Goal: Task Accomplishment & Management: Use online tool/utility

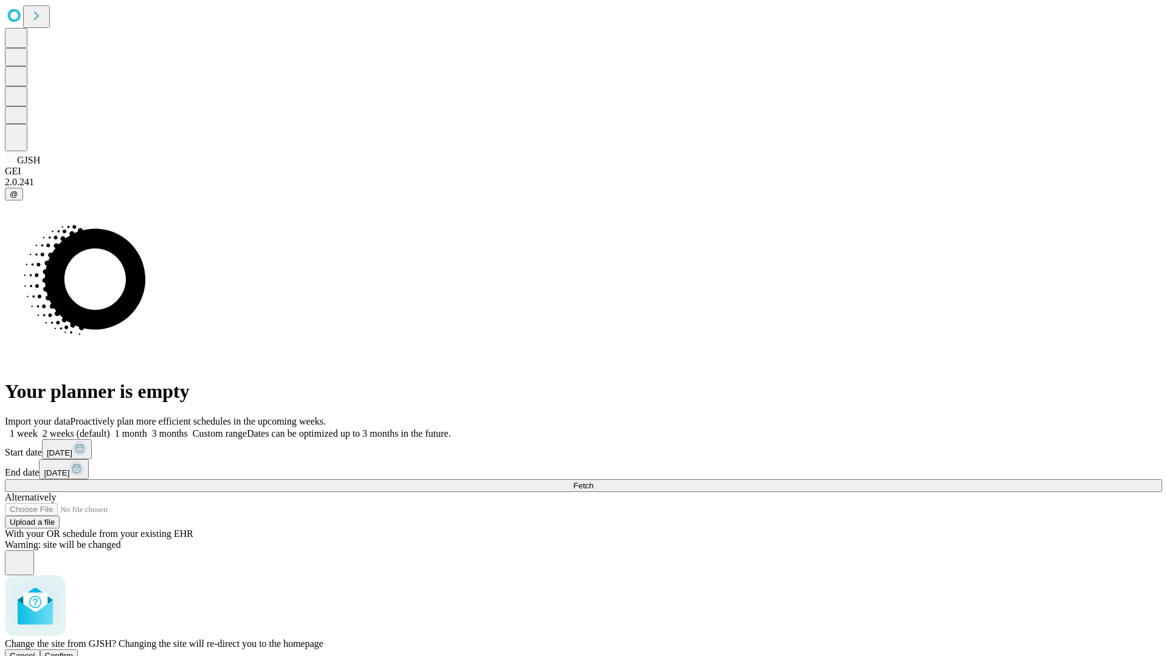
click at [74, 652] on span "Confirm" at bounding box center [59, 656] width 29 height 9
click at [110, 428] on label "2 weeks (default)" at bounding box center [74, 433] width 72 height 10
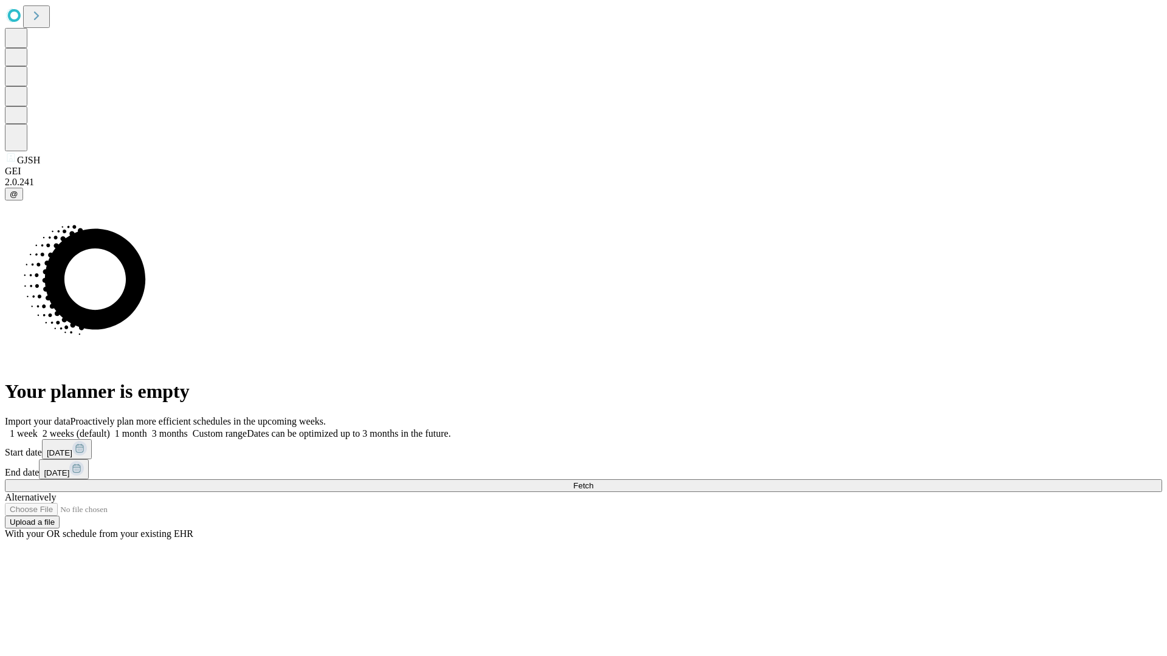
click at [593, 481] on span "Fetch" at bounding box center [583, 485] width 20 height 9
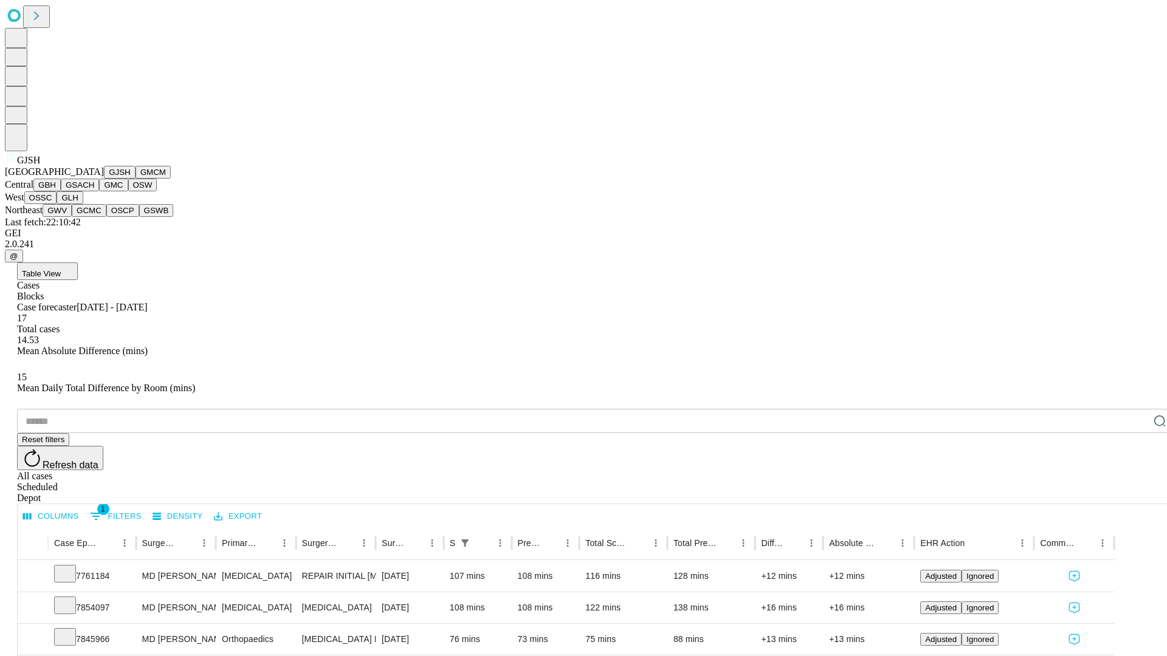
click at [136, 179] on button "GMCM" at bounding box center [153, 172] width 35 height 13
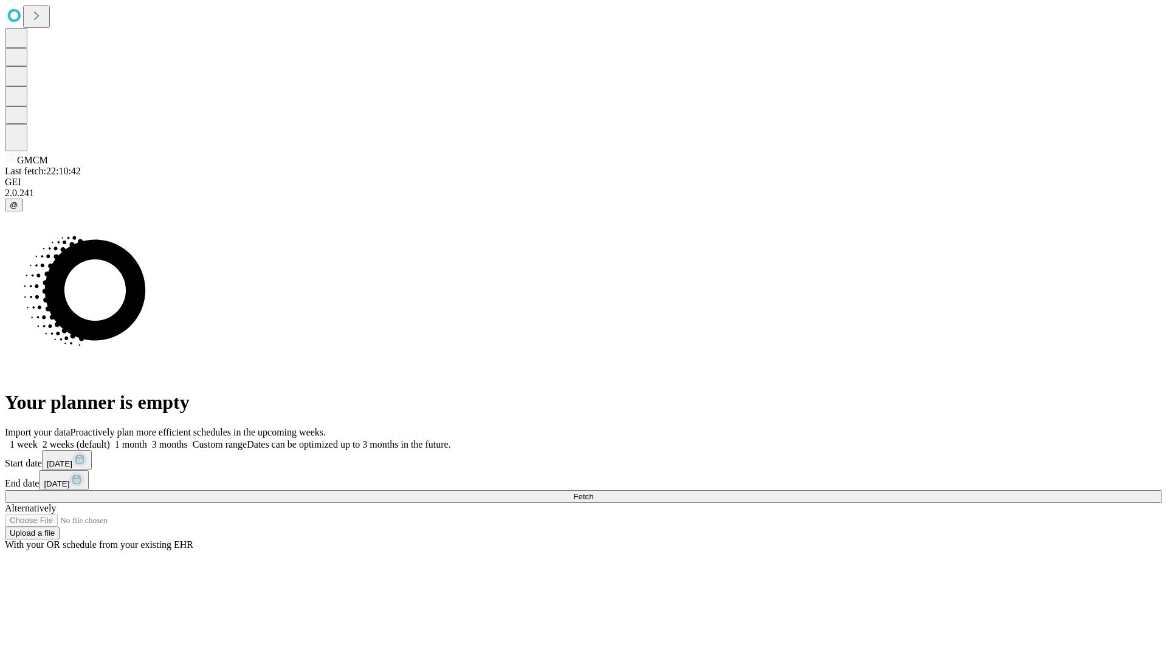
click at [110, 439] on label "2 weeks (default)" at bounding box center [74, 444] width 72 height 10
click at [593, 492] on span "Fetch" at bounding box center [583, 496] width 20 height 9
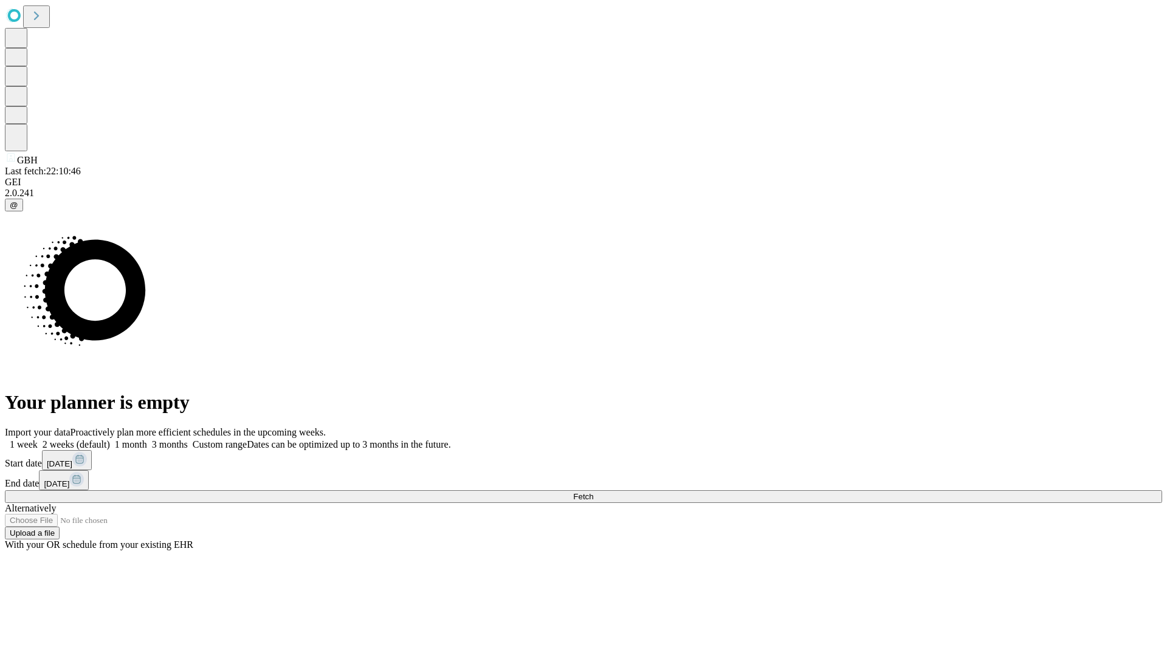
click at [110, 439] on label "2 weeks (default)" at bounding box center [74, 444] width 72 height 10
click at [593, 492] on span "Fetch" at bounding box center [583, 496] width 20 height 9
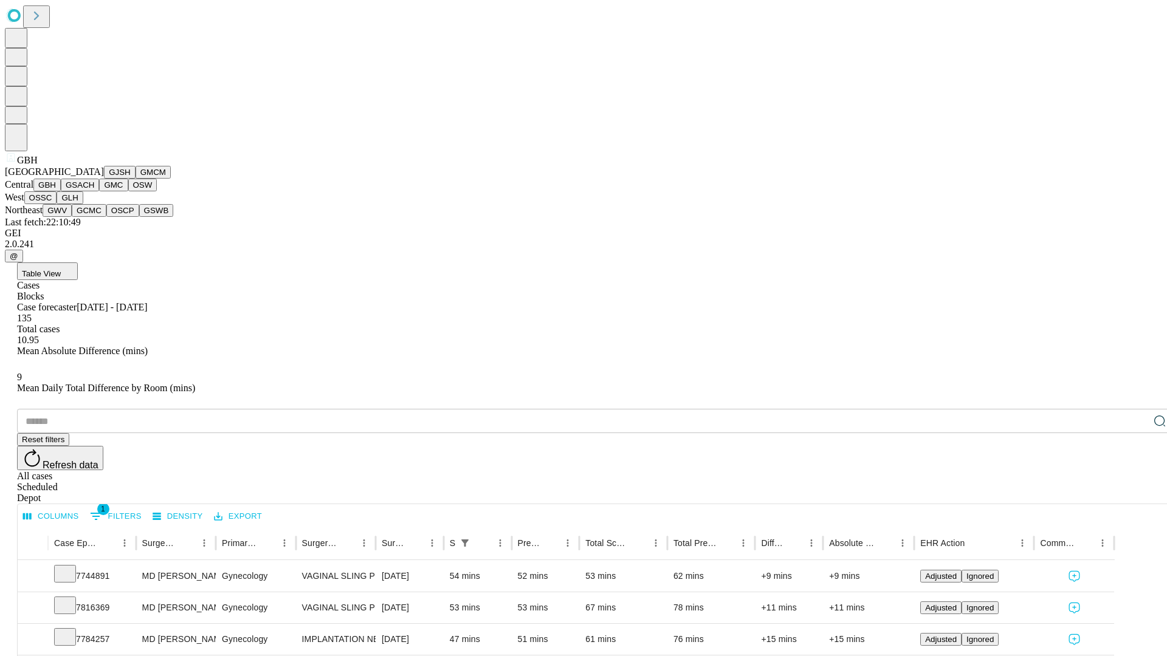
click at [94, 191] on button "GSACH" at bounding box center [80, 185] width 38 height 13
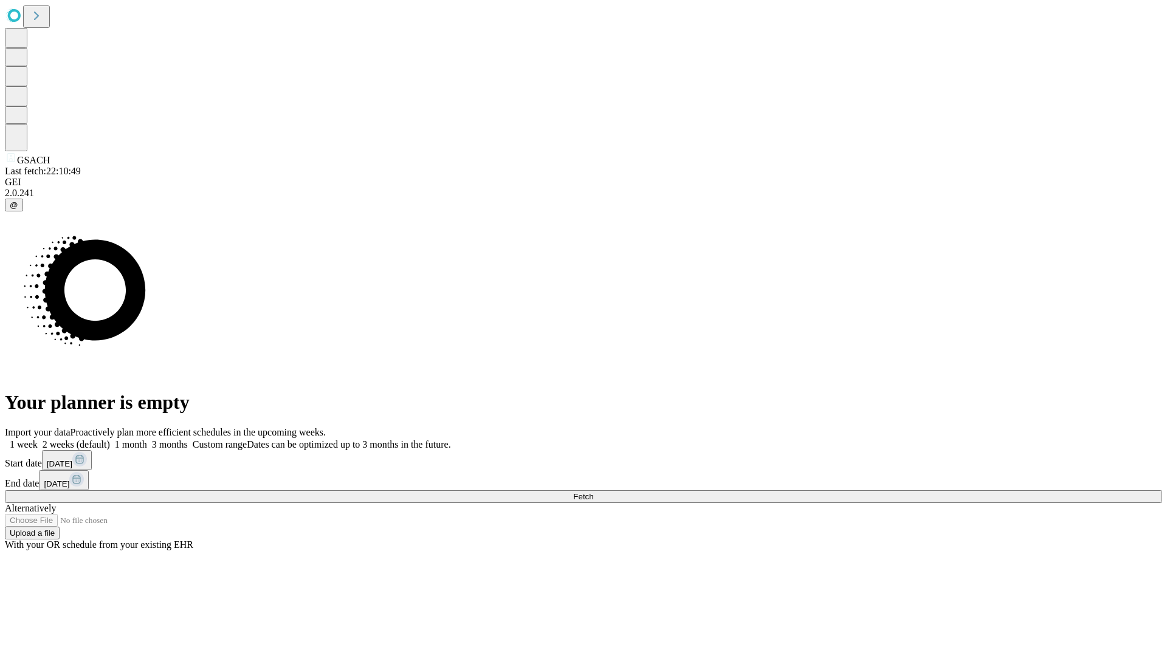
click at [110, 439] on label "2 weeks (default)" at bounding box center [74, 444] width 72 height 10
click at [593, 492] on span "Fetch" at bounding box center [583, 496] width 20 height 9
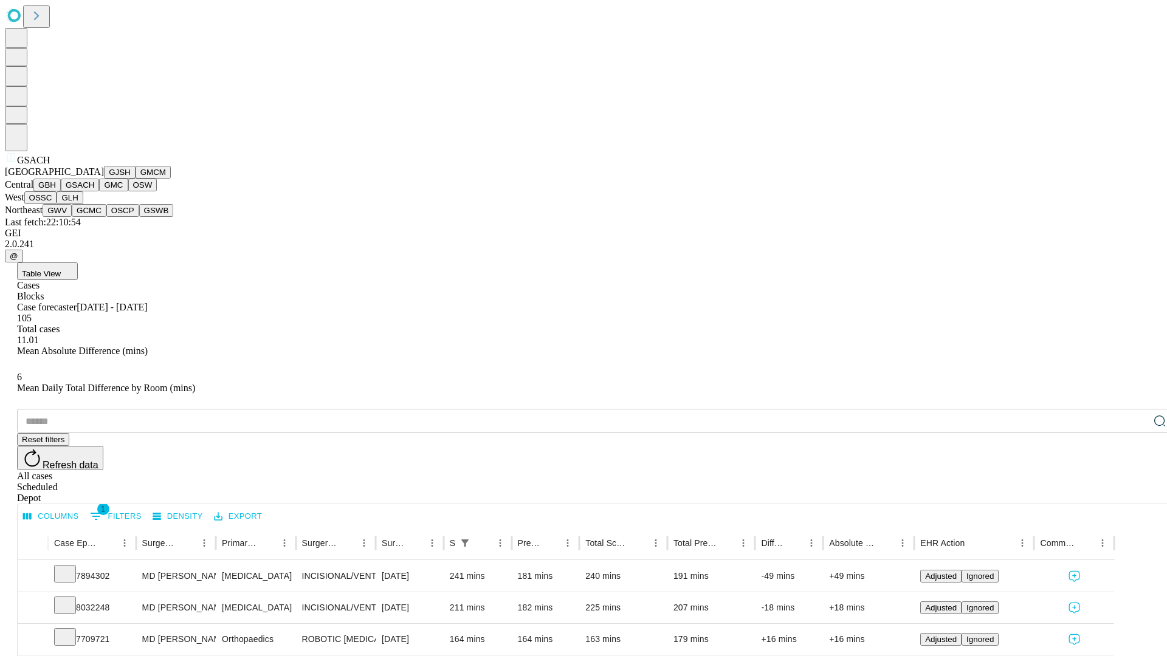
click at [99, 191] on button "GMC" at bounding box center [113, 185] width 29 height 13
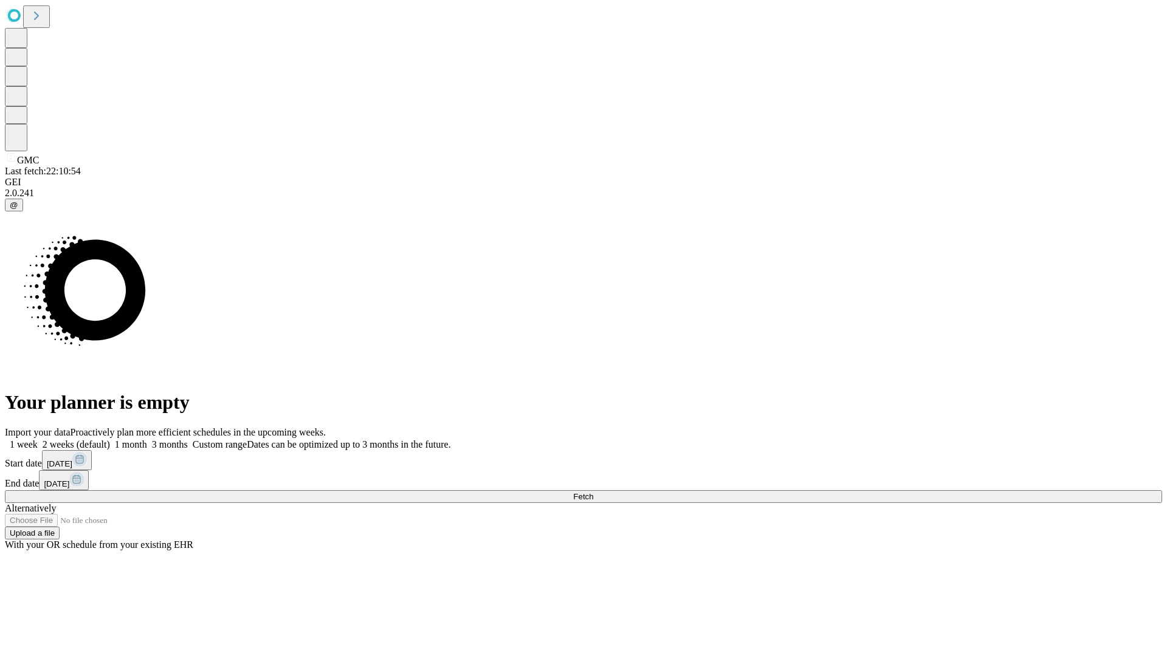
click at [110, 439] on label "2 weeks (default)" at bounding box center [74, 444] width 72 height 10
click at [593, 492] on span "Fetch" at bounding box center [583, 496] width 20 height 9
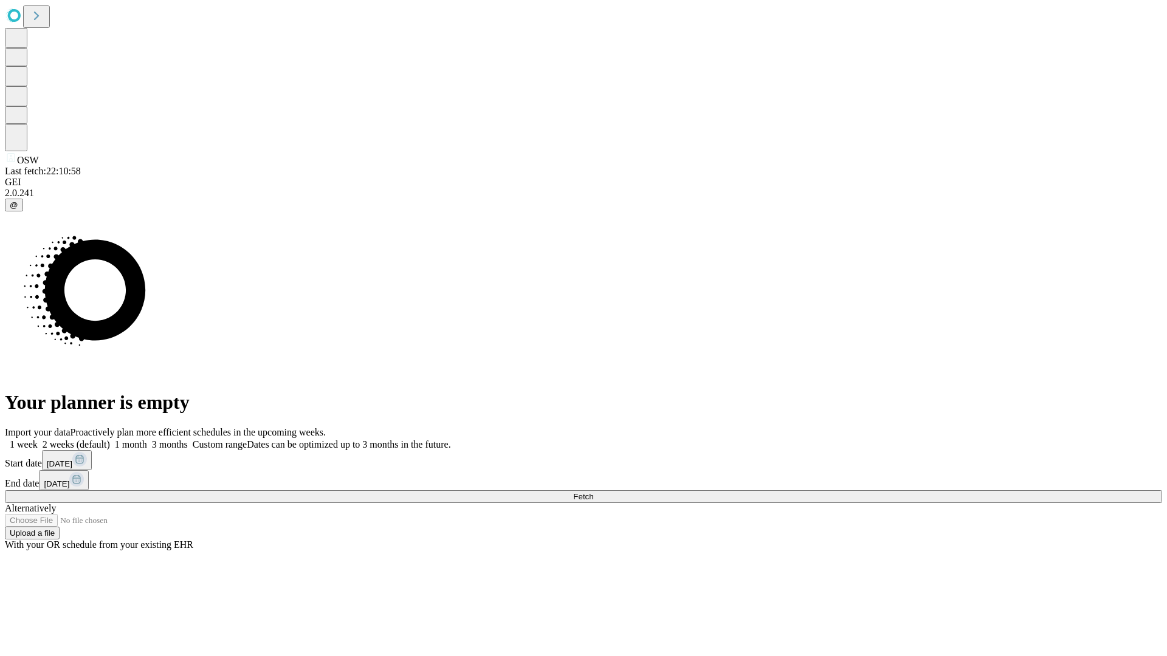
click at [110, 439] on label "2 weeks (default)" at bounding box center [74, 444] width 72 height 10
click at [593, 492] on span "Fetch" at bounding box center [583, 496] width 20 height 9
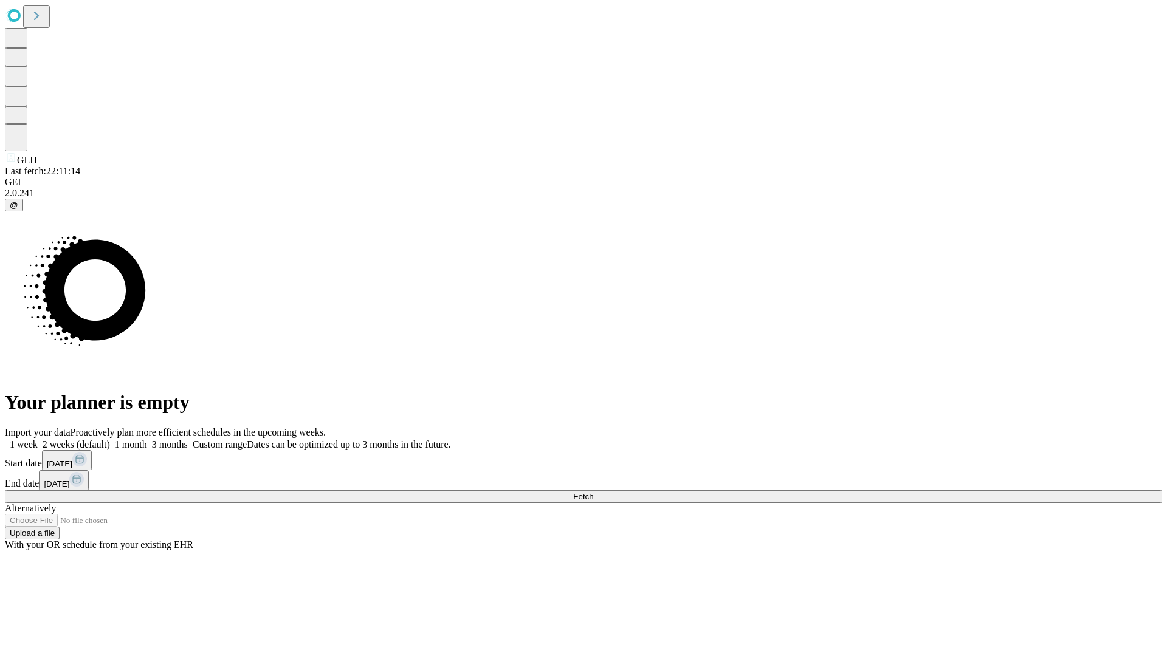
click at [110, 439] on label "2 weeks (default)" at bounding box center [74, 444] width 72 height 10
click at [593, 492] on span "Fetch" at bounding box center [583, 496] width 20 height 9
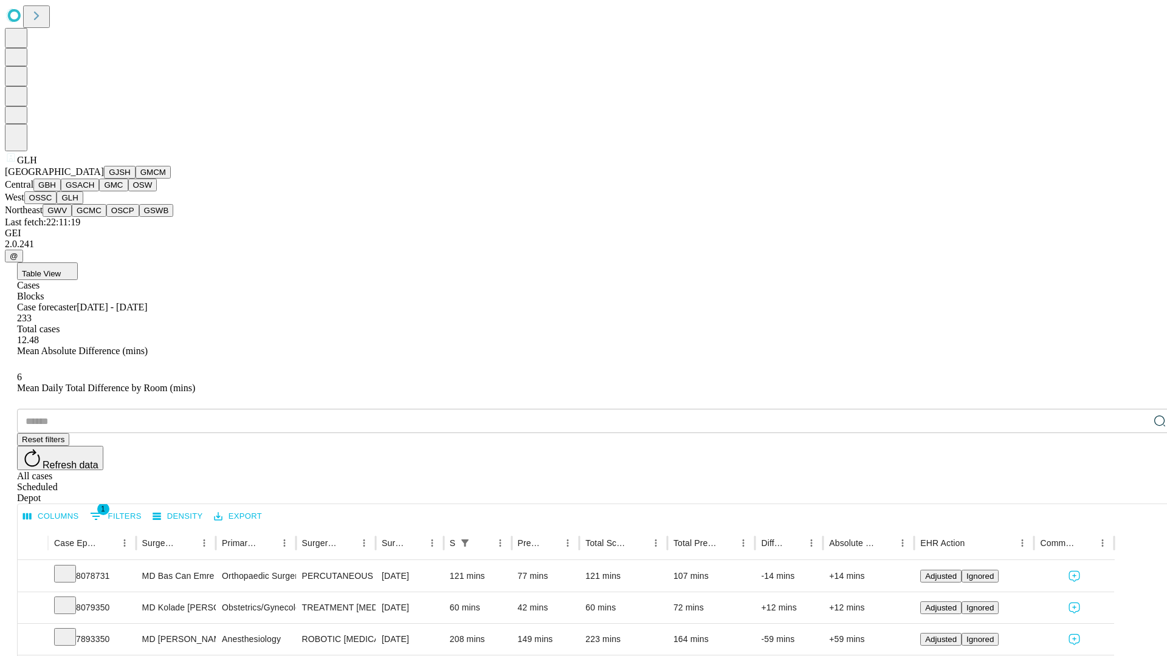
click at [72, 217] on button "GWV" at bounding box center [57, 210] width 29 height 13
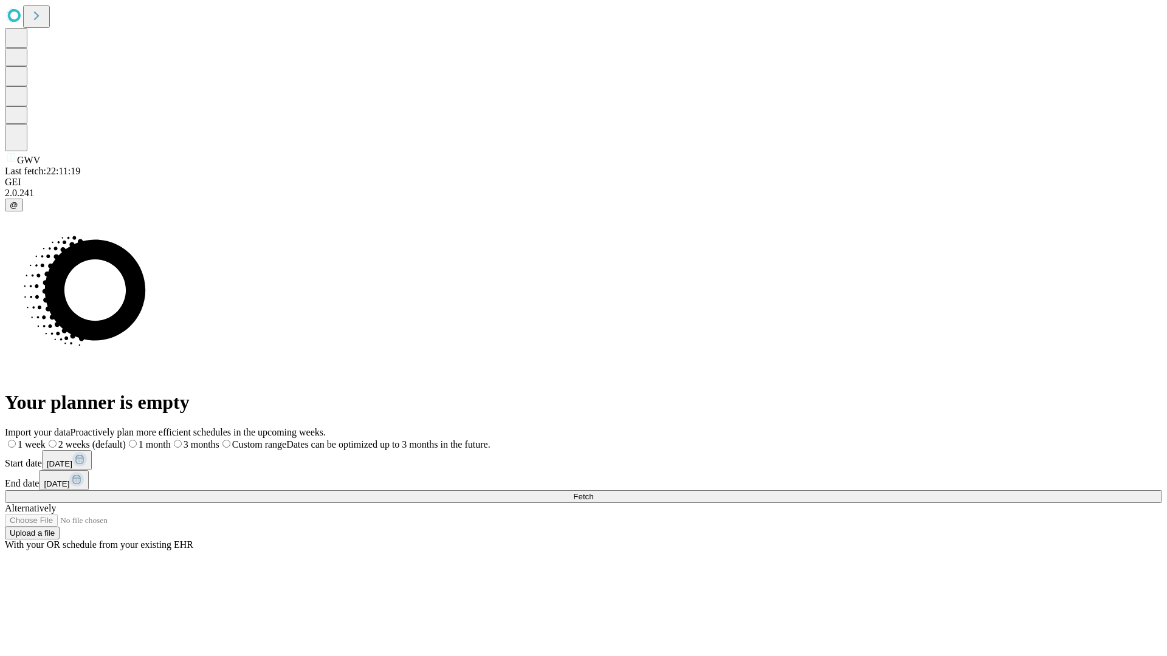
click at [126, 439] on label "2 weeks (default)" at bounding box center [86, 444] width 80 height 10
click at [593, 492] on span "Fetch" at bounding box center [583, 496] width 20 height 9
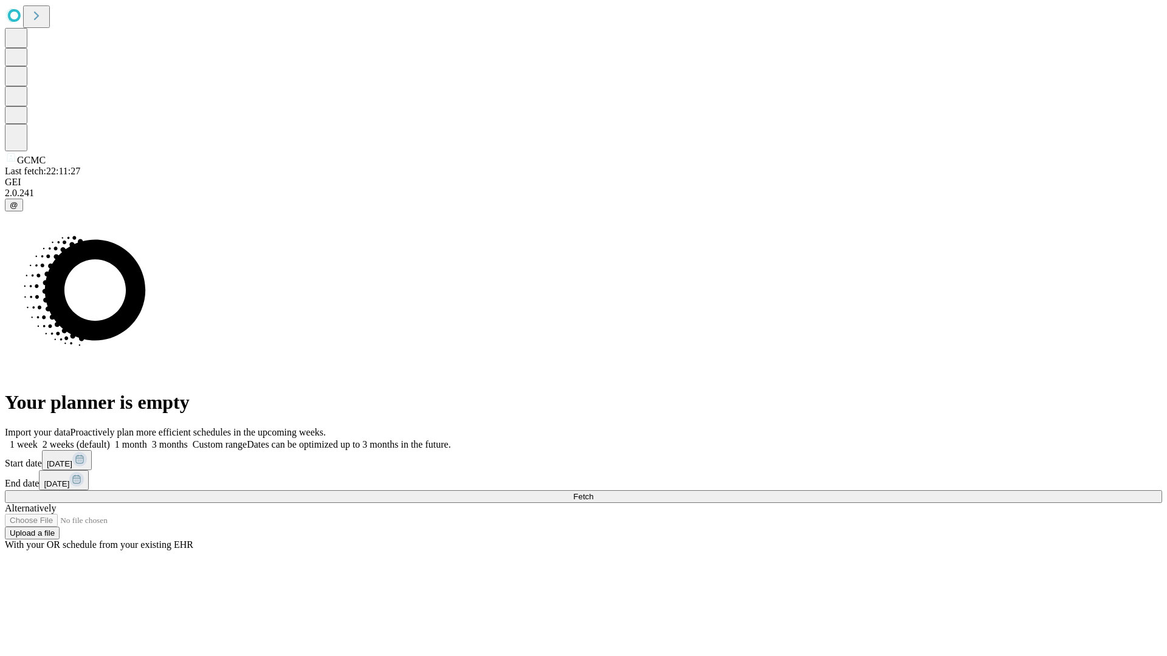
click at [593, 492] on span "Fetch" at bounding box center [583, 496] width 20 height 9
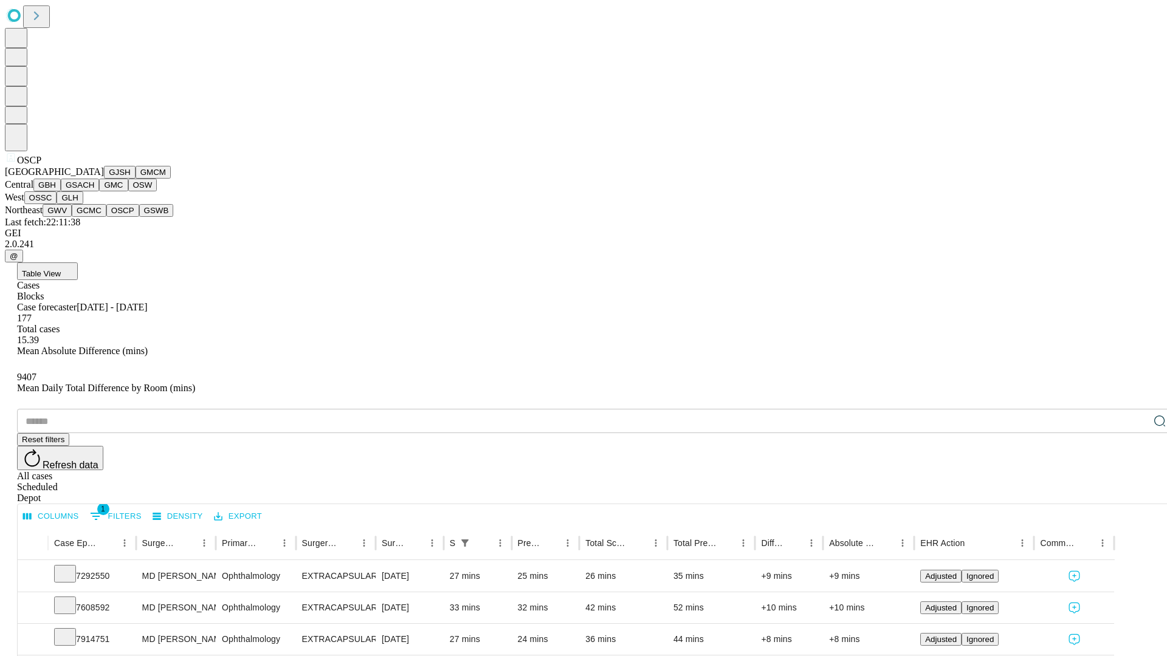
click at [139, 217] on button "GSWB" at bounding box center [156, 210] width 35 height 13
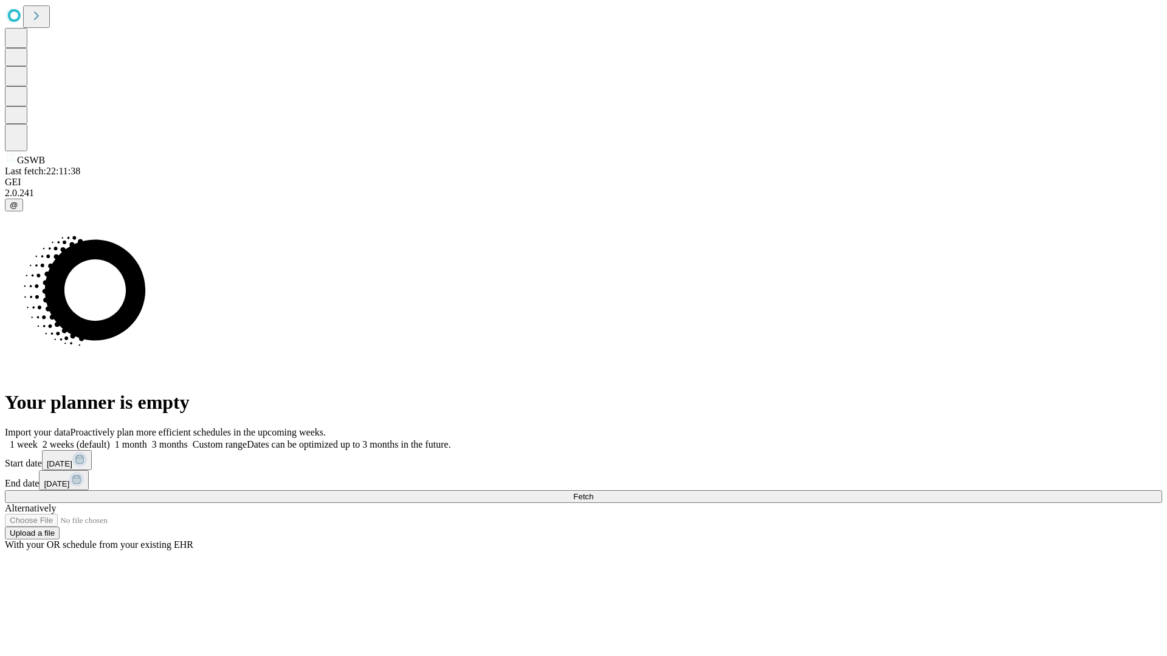
click at [110, 439] on label "2 weeks (default)" at bounding box center [74, 444] width 72 height 10
click at [593, 492] on span "Fetch" at bounding box center [583, 496] width 20 height 9
